Goal: Find specific page/section: Find specific page/section

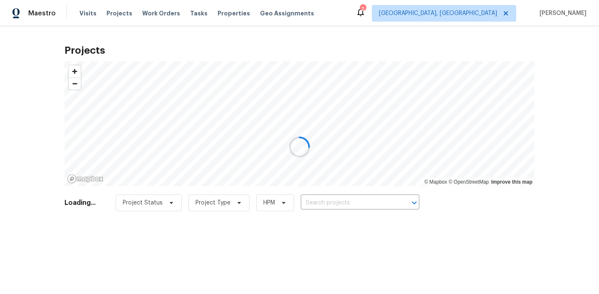
click at [353, 199] on div at bounding box center [299, 147] width 599 height 294
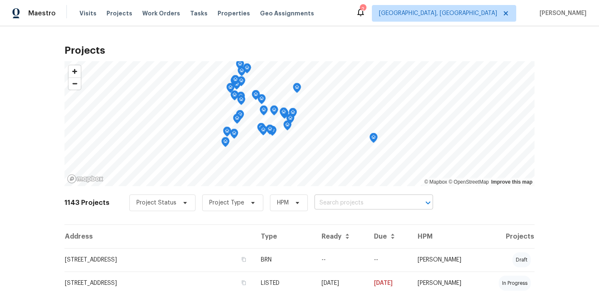
click at [348, 198] on input "text" at bounding box center [362, 202] width 95 height 13
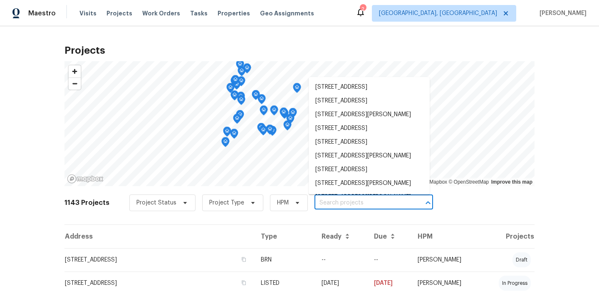
paste input "Adriatic"
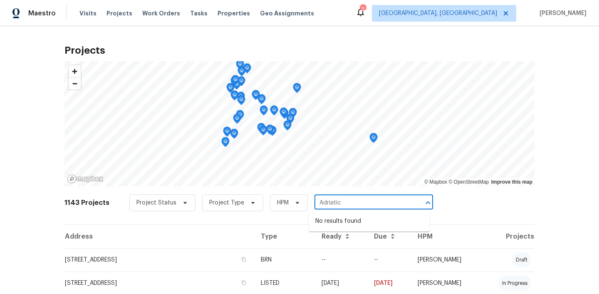
type input "Adriatic"
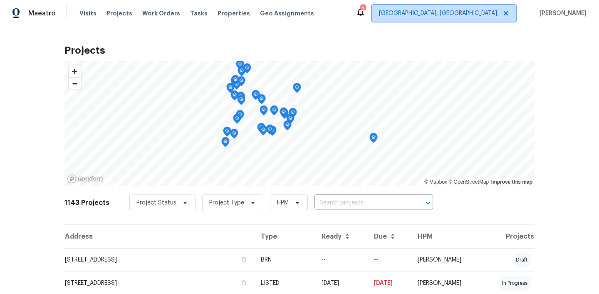
click at [479, 12] on span "[GEOGRAPHIC_DATA], [GEOGRAPHIC_DATA]" at bounding box center [438, 13] width 118 height 8
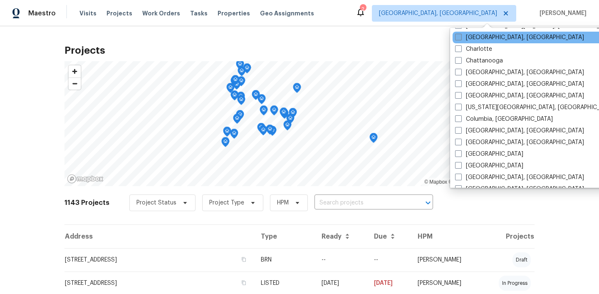
scroll to position [109, 0]
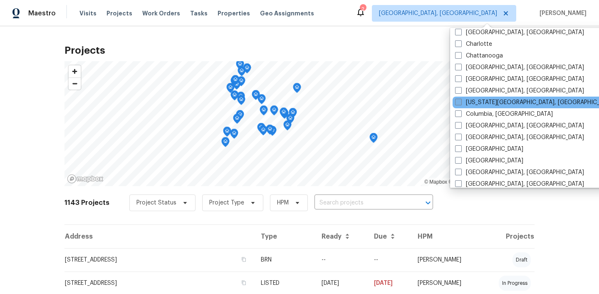
click at [457, 103] on span at bounding box center [458, 102] width 7 height 7
click at [457, 103] on input "[US_STATE][GEOGRAPHIC_DATA], [GEOGRAPHIC_DATA]" at bounding box center [457, 100] width 5 height 5
checkbox input "true"
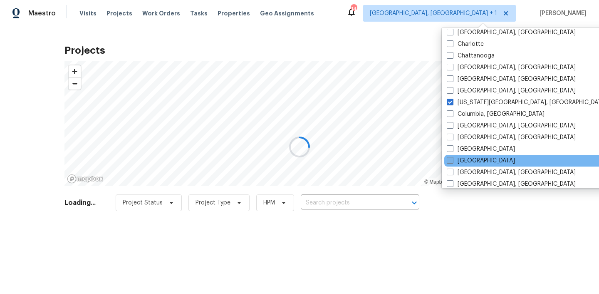
click at [451, 159] on span at bounding box center [450, 160] width 7 height 7
click at [451, 159] on input "[GEOGRAPHIC_DATA]" at bounding box center [449, 159] width 5 height 5
checkbox input "true"
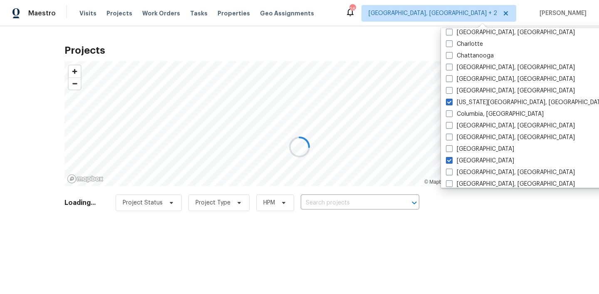
click at [370, 200] on div at bounding box center [299, 147] width 599 height 294
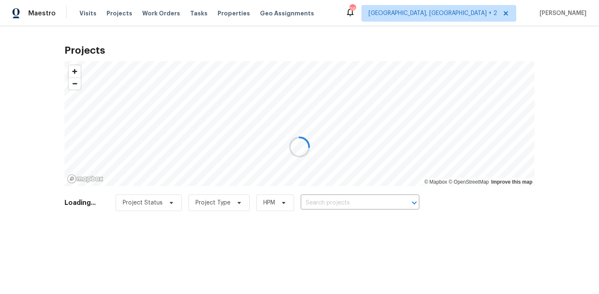
click at [362, 202] on div at bounding box center [299, 147] width 599 height 294
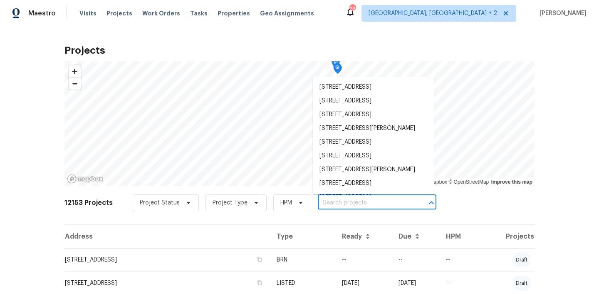
click at [353, 199] on input "text" at bounding box center [365, 202] width 95 height 13
paste input "Adriatic"
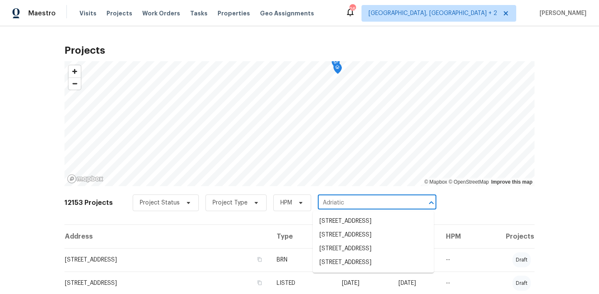
type input "Adriatic"
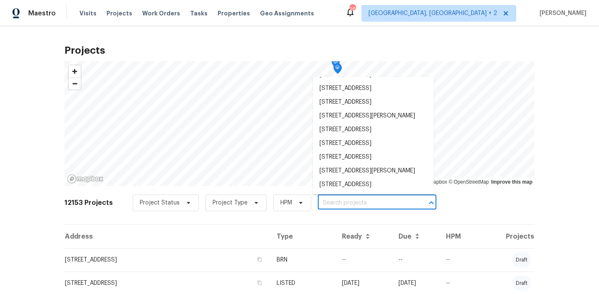
scroll to position [470, 0]
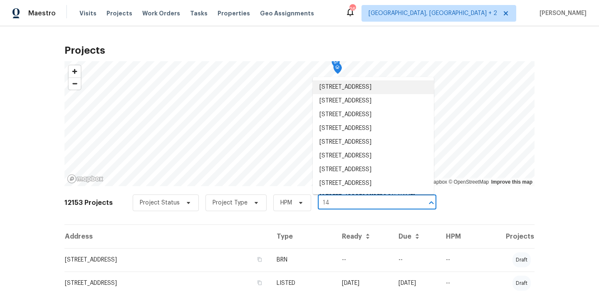
type input "14"
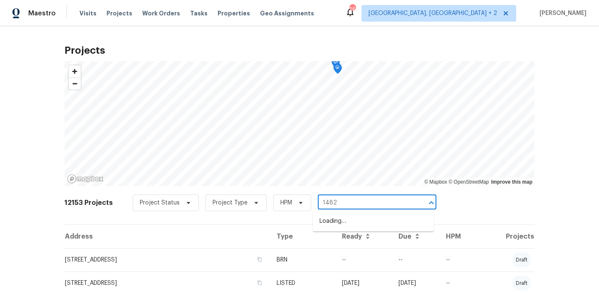
type input "14822"
click at [392, 223] on li "[STREET_ADDRESS]" at bounding box center [373, 221] width 121 height 14
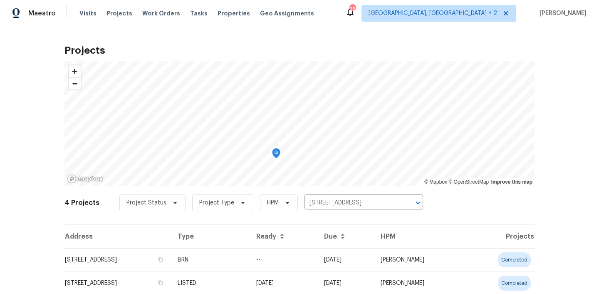
scroll to position [74, 0]
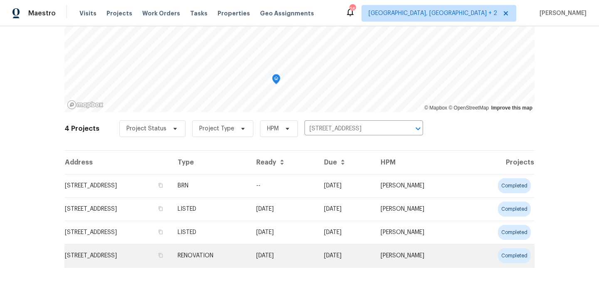
click at [151, 258] on td "[STREET_ADDRESS]" at bounding box center [118, 255] width 107 height 23
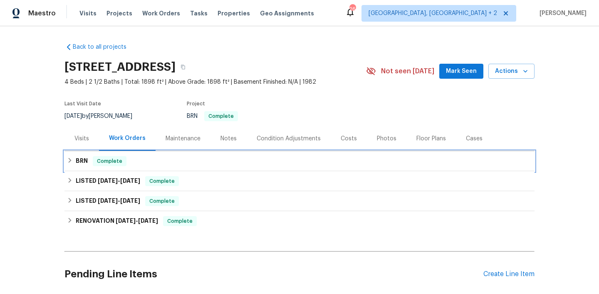
click at [138, 166] on div "BRN Complete" at bounding box center [300, 161] width 470 height 20
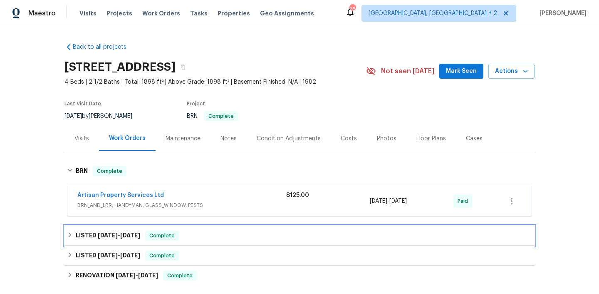
click at [134, 230] on div "LISTED [DATE] - [DATE] Complete" at bounding box center [300, 236] width 470 height 20
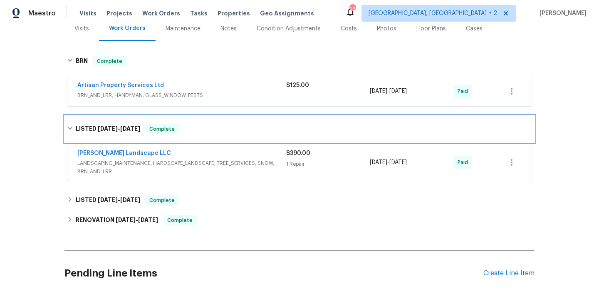
scroll to position [115, 0]
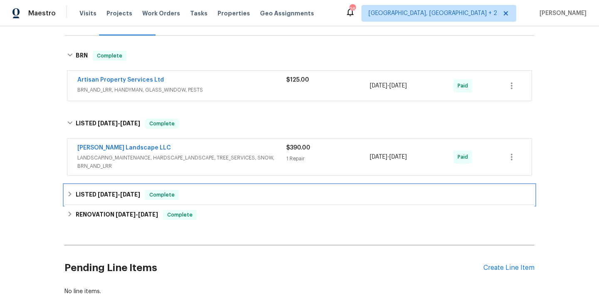
click at [125, 196] on span "[DATE]" at bounding box center [130, 194] width 20 height 6
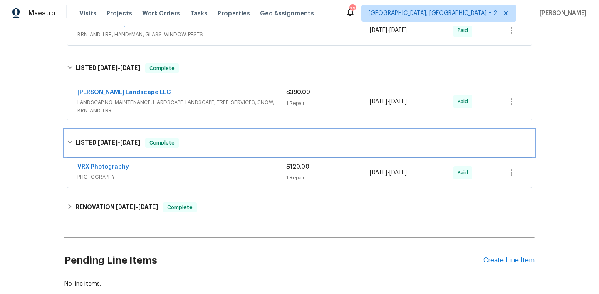
scroll to position [172, 0]
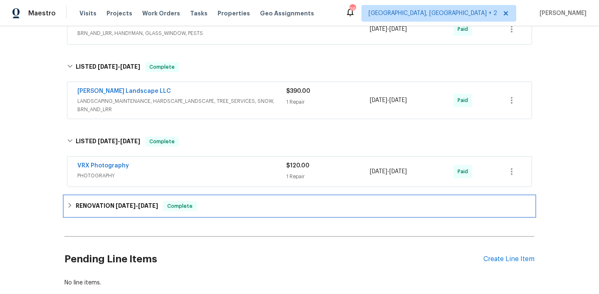
click at [114, 211] on div "RENOVATION [DATE] - [DATE] Complete" at bounding box center [300, 206] width 470 height 20
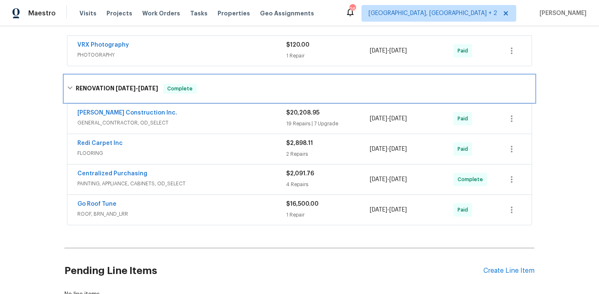
scroll to position [300, 0]
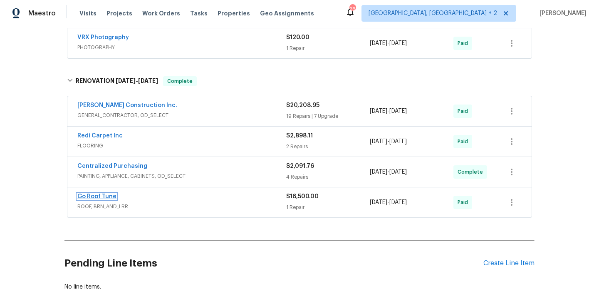
click at [103, 196] on link "Go Roof Tune" at bounding box center [96, 197] width 39 height 6
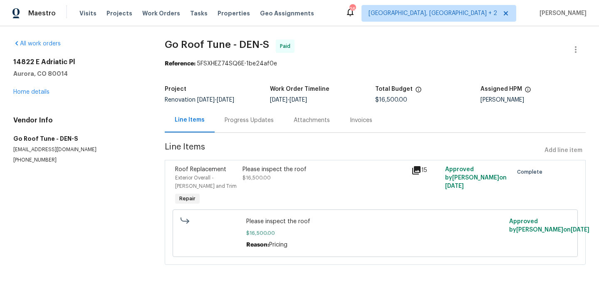
click at [351, 119] on div "Invoices" at bounding box center [361, 120] width 22 height 8
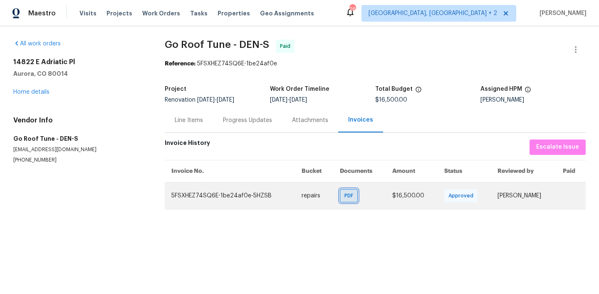
click at [345, 194] on span "PDF" at bounding box center [351, 195] width 12 height 8
